Goal: Information Seeking & Learning: Learn about a topic

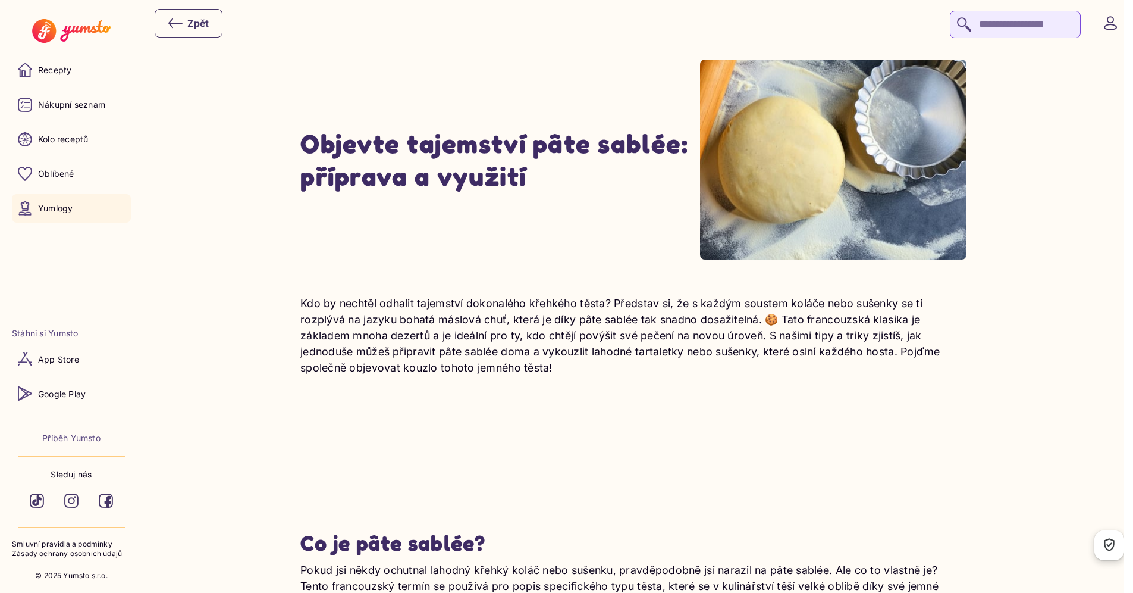
click at [478, 142] on h1 "Objevte tajemství pâte sablée: příprava a využití" at bounding box center [500, 159] width 400 height 65
click at [62, 72] on p "Recepty" at bounding box center [54, 70] width 33 height 12
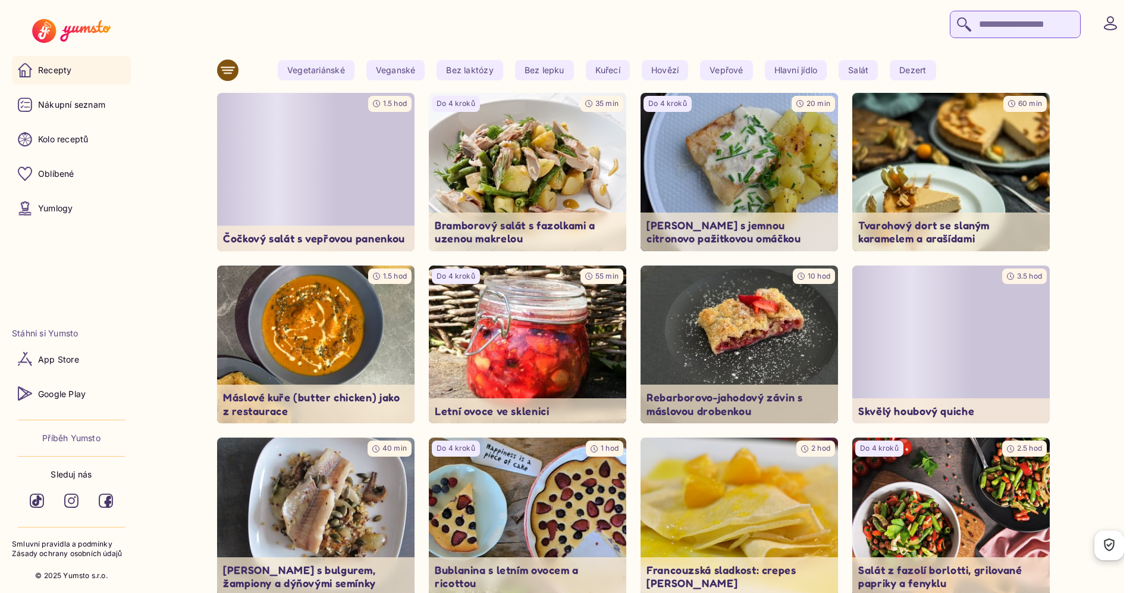
click at [649, 24] on div at bounding box center [638, 23] width 967 height 30
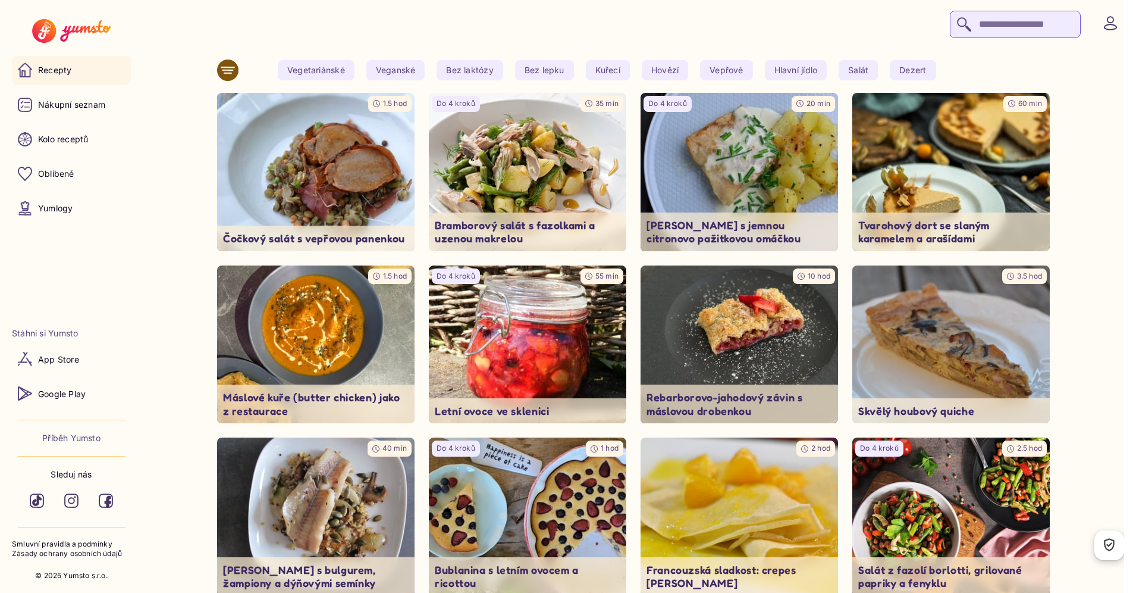
click at [622, 14] on div at bounding box center [638, 23] width 967 height 30
click at [638, 27] on div at bounding box center [638, 23] width 967 height 30
click at [597, 16] on div at bounding box center [638, 23] width 967 height 30
